Goal: Task Accomplishment & Management: Complete application form

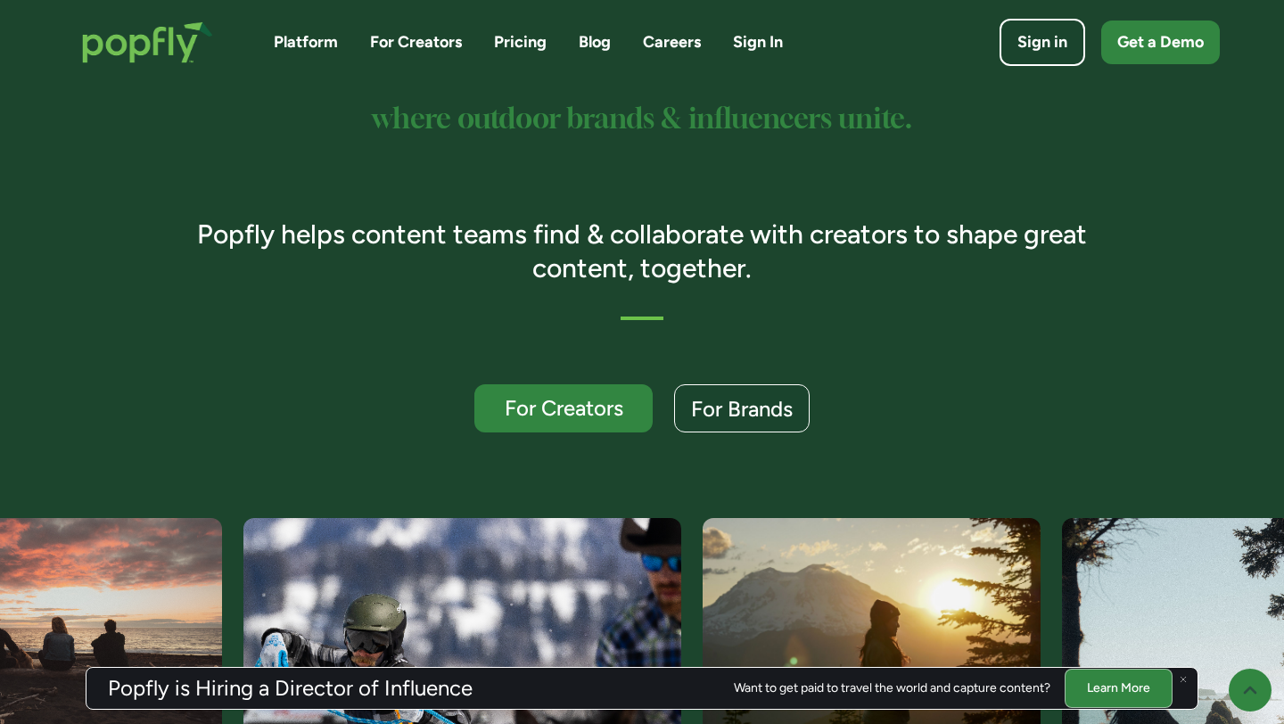
scroll to position [234, 0]
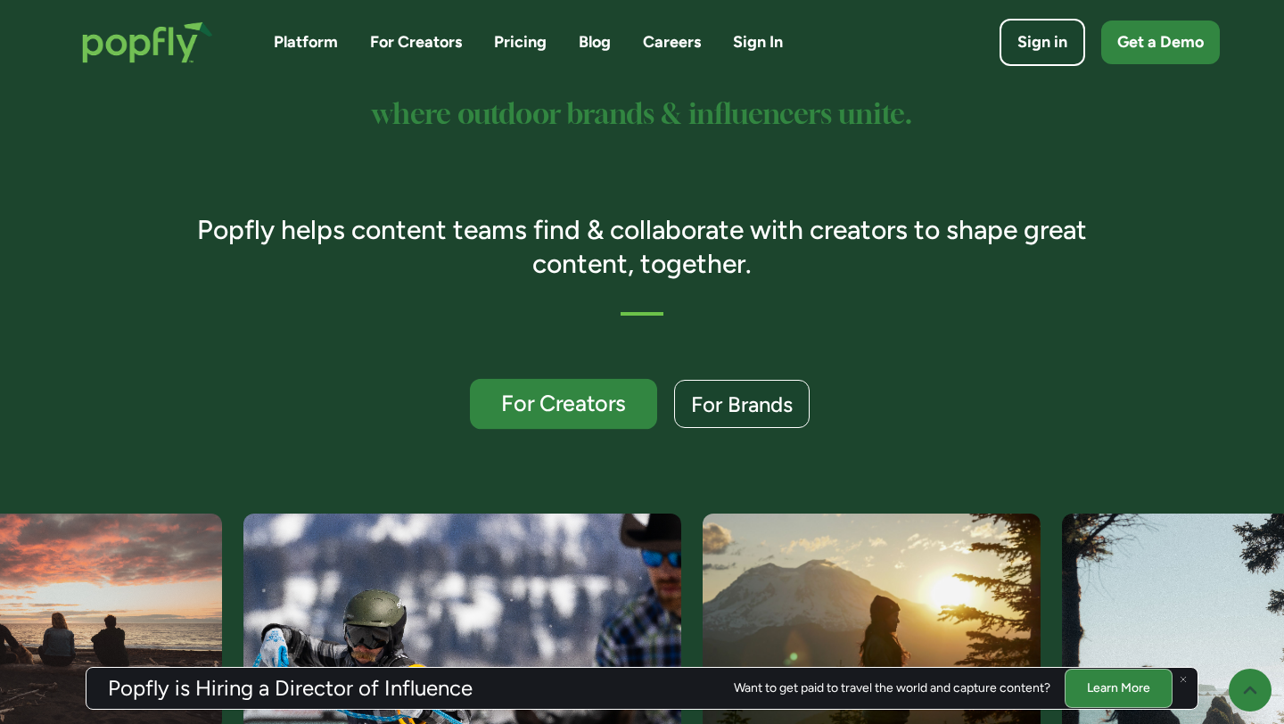
click at [590, 401] on div "For Creators" at bounding box center [563, 403] width 153 height 23
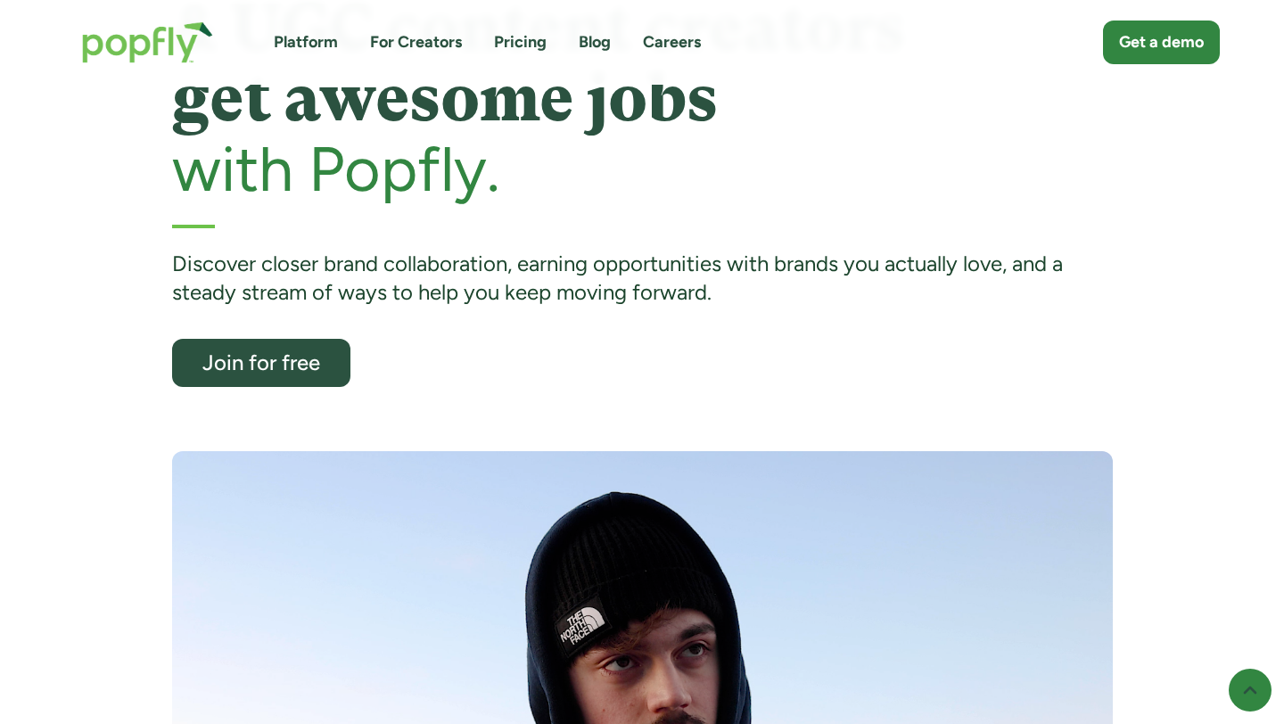
scroll to position [181, 0]
click at [300, 365] on div "Join for free" at bounding box center [260, 361] width 153 height 23
